Goal: Task Accomplishment & Management: Manage account settings

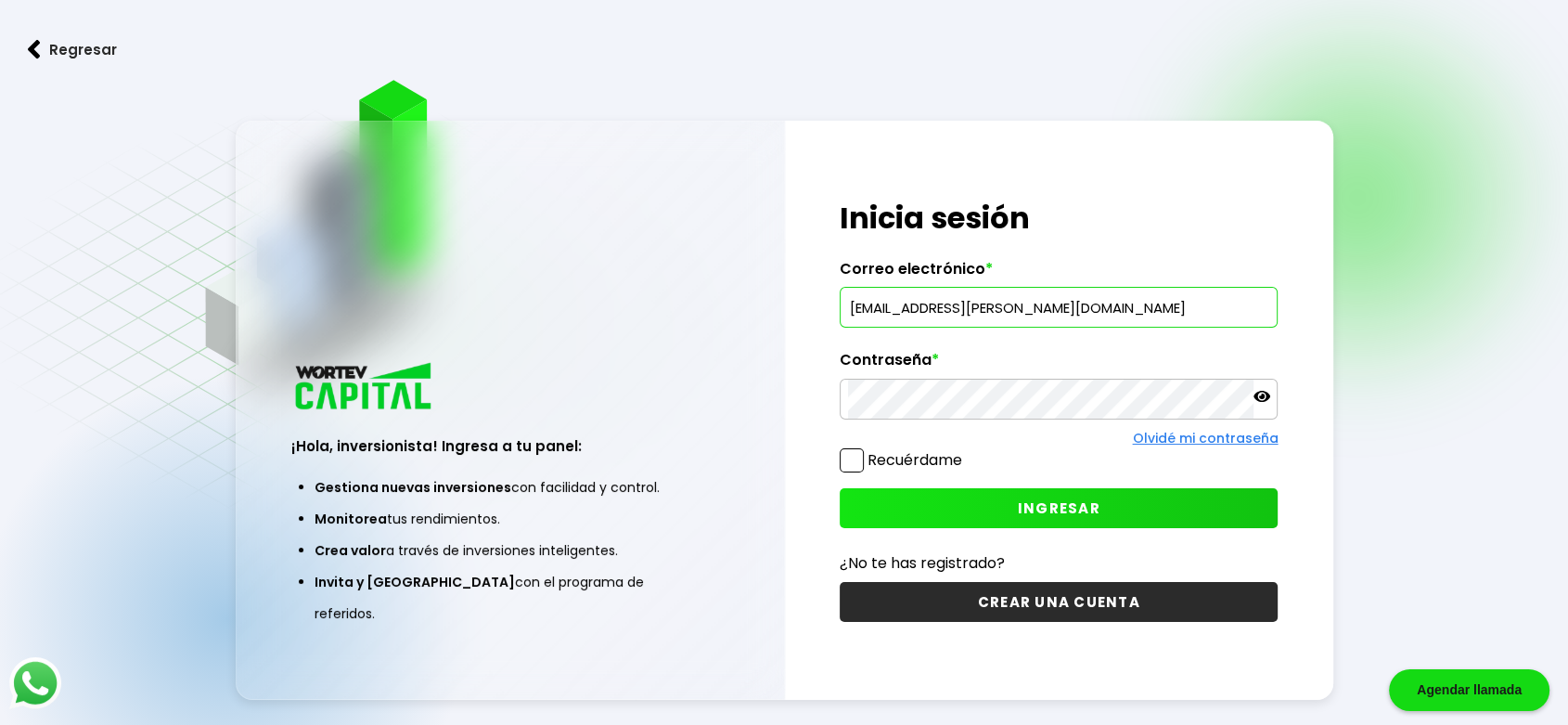
type input "[EMAIL_ADDRESS][PERSON_NAME][DOMAIN_NAME]"
click at [1260, 399] on icon at bounding box center [1261, 396] width 17 height 11
click at [1084, 496] on button "INGRESAR" at bounding box center [1058, 508] width 438 height 40
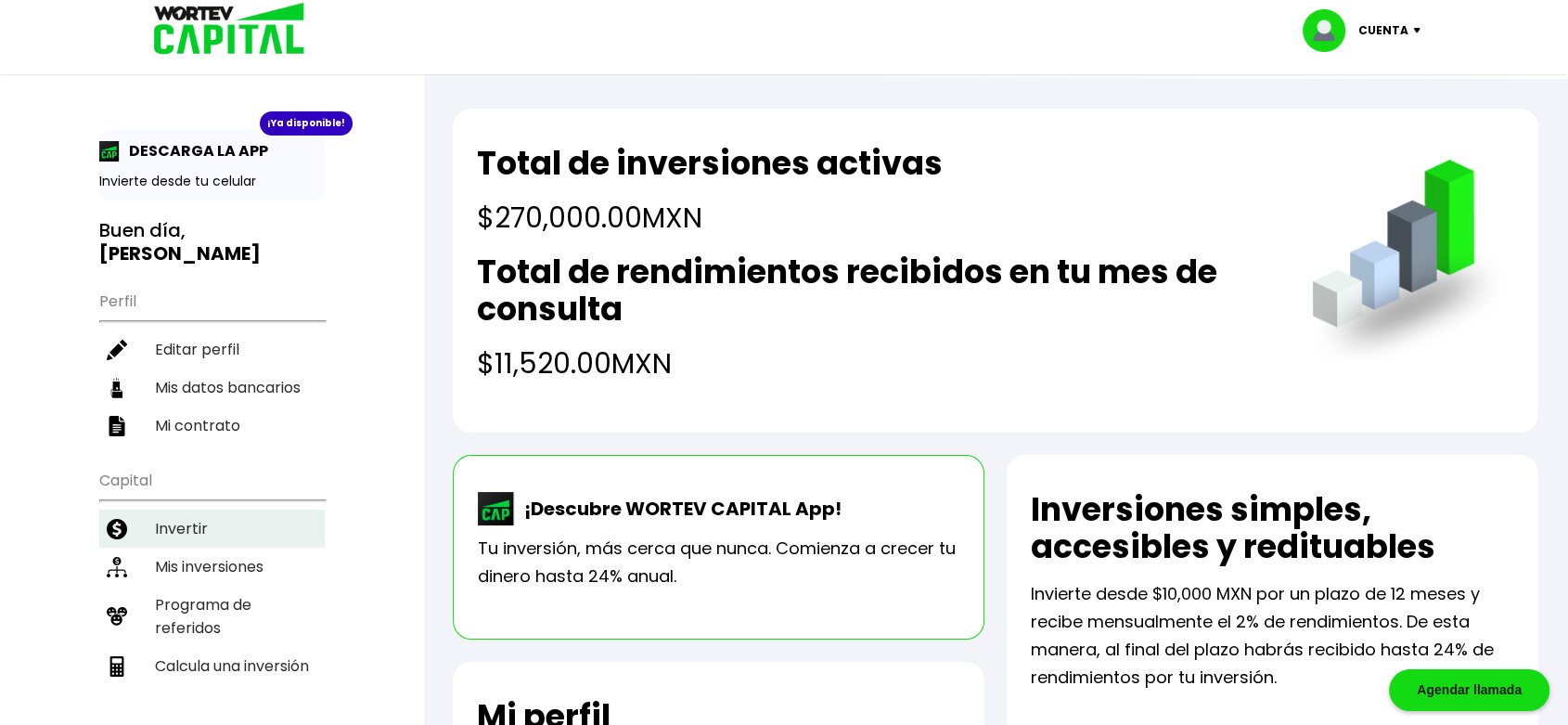
click at [192, 509] on li "Invertir" at bounding box center [212, 528] width 225 height 38
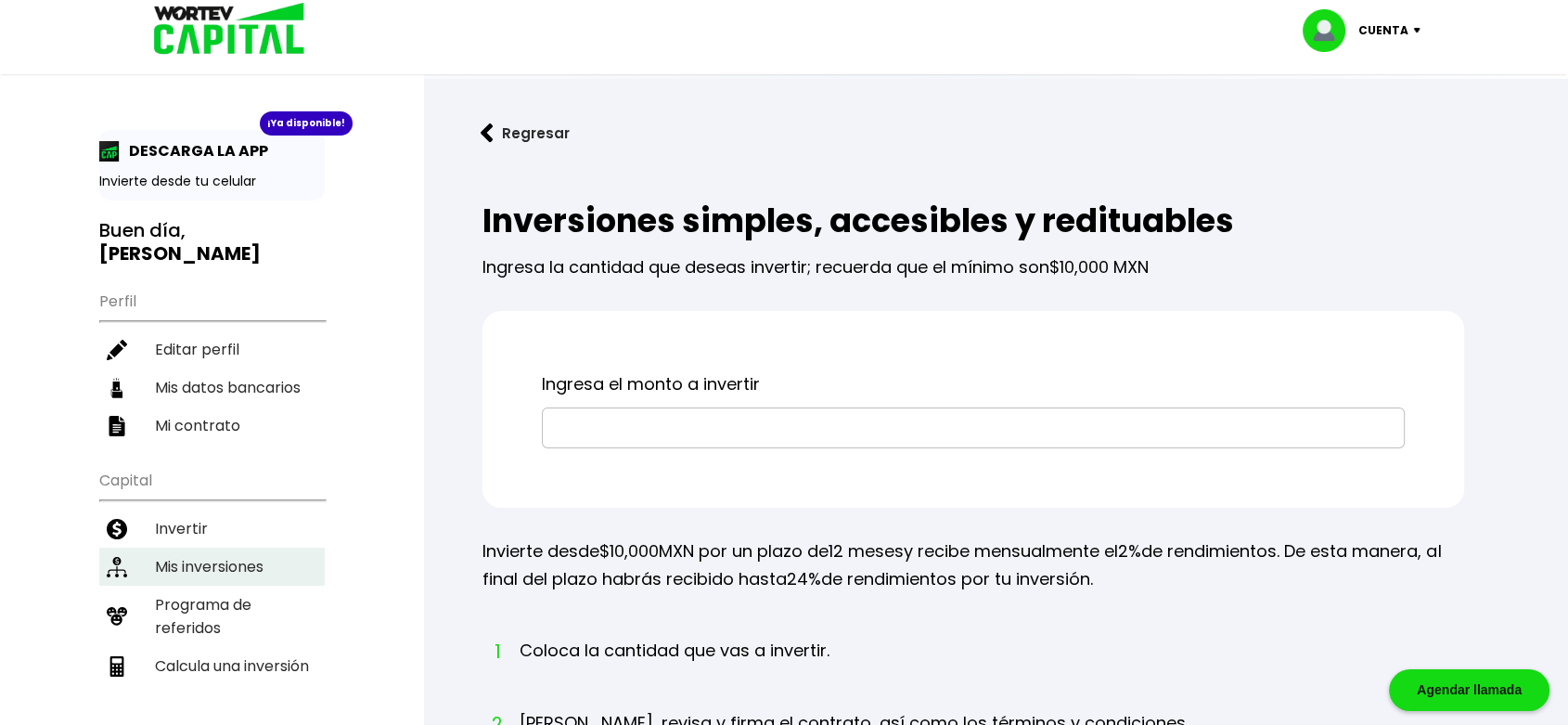
click at [192, 548] on li "Mis inversiones" at bounding box center [212, 566] width 225 height 38
